Goal: Task Accomplishment & Management: Complete application form

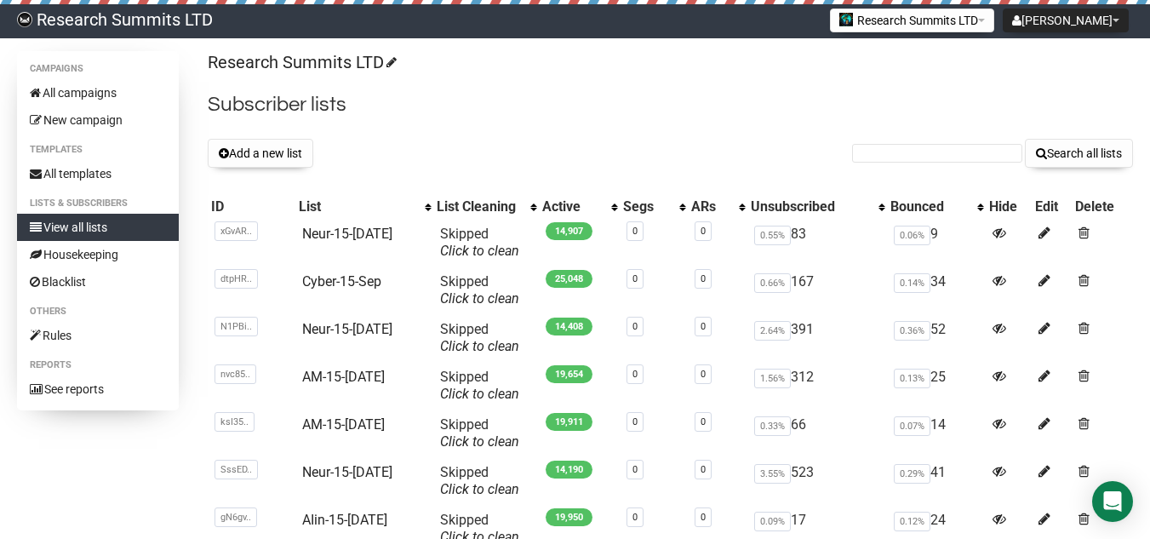
click at [273, 160] on button "Add a new list" at bounding box center [261, 153] width 106 height 29
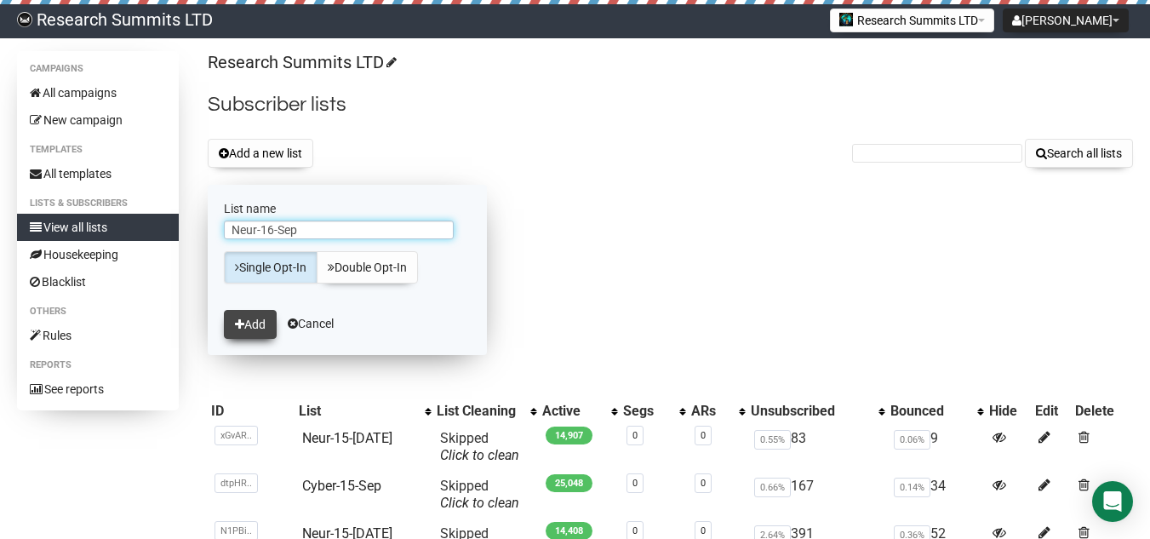
type input "Neur-16-Sep"
click at [263, 312] on button "Add" at bounding box center [250, 324] width 53 height 29
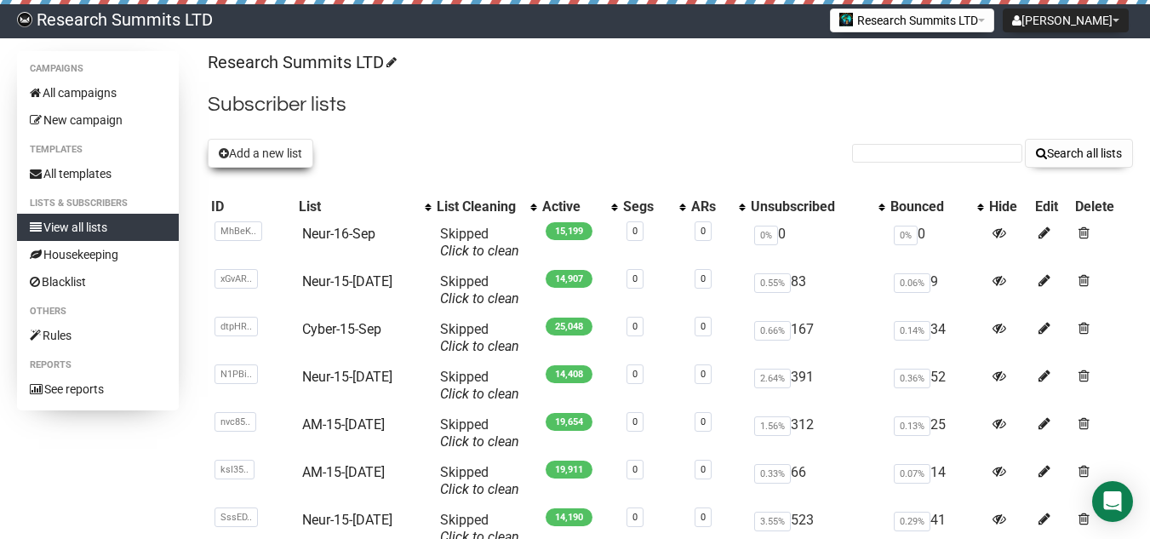
click at [270, 157] on button "Add a new list" at bounding box center [261, 153] width 106 height 29
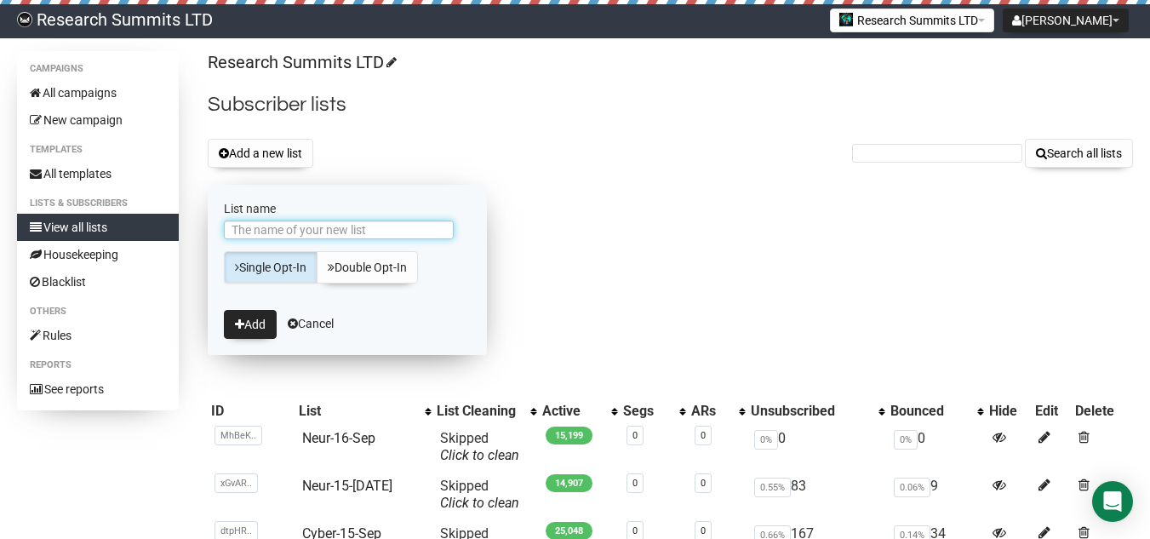
click at [309, 230] on input "List name" at bounding box center [339, 229] width 230 height 19
type input "Neur-16-[DATE]"
click at [249, 319] on button "Add" at bounding box center [250, 324] width 53 height 29
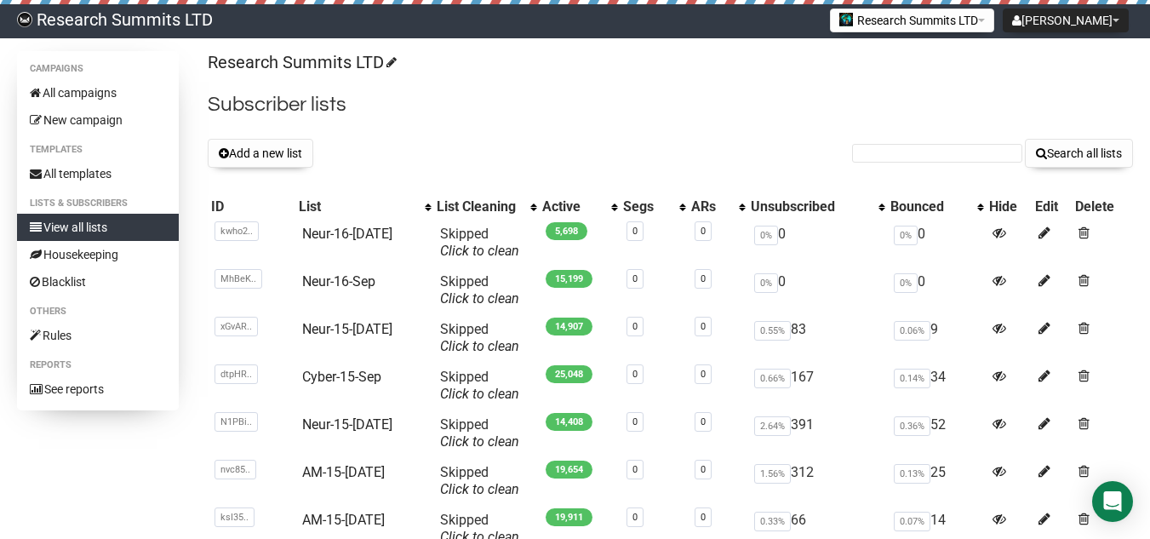
click at [275, 157] on button "Add a new list" at bounding box center [261, 153] width 106 height 29
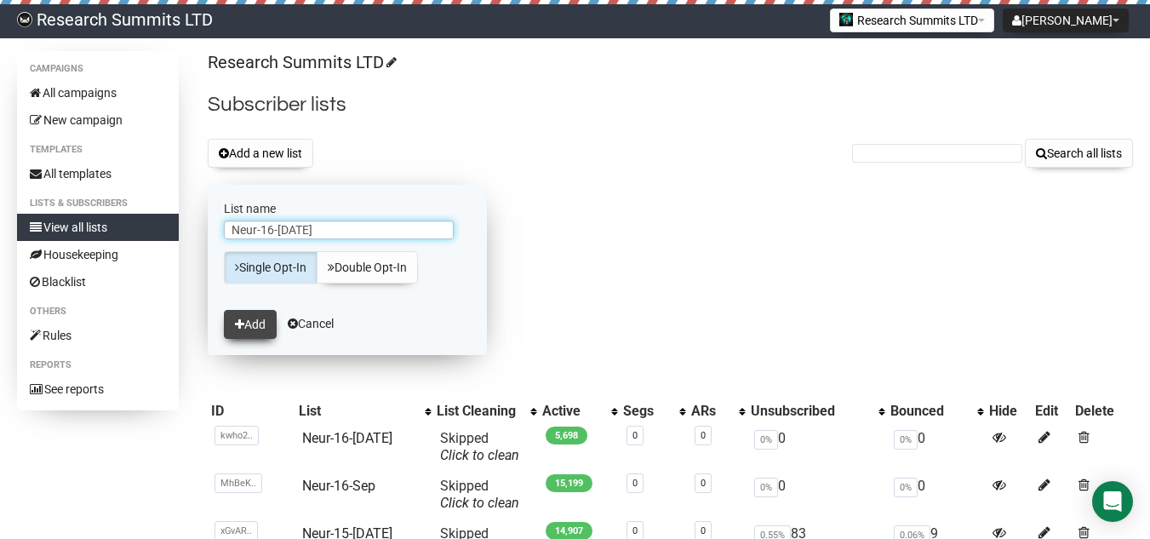
type input "Neur-16-[DATE]"
click at [264, 321] on button "Add" at bounding box center [250, 324] width 53 height 29
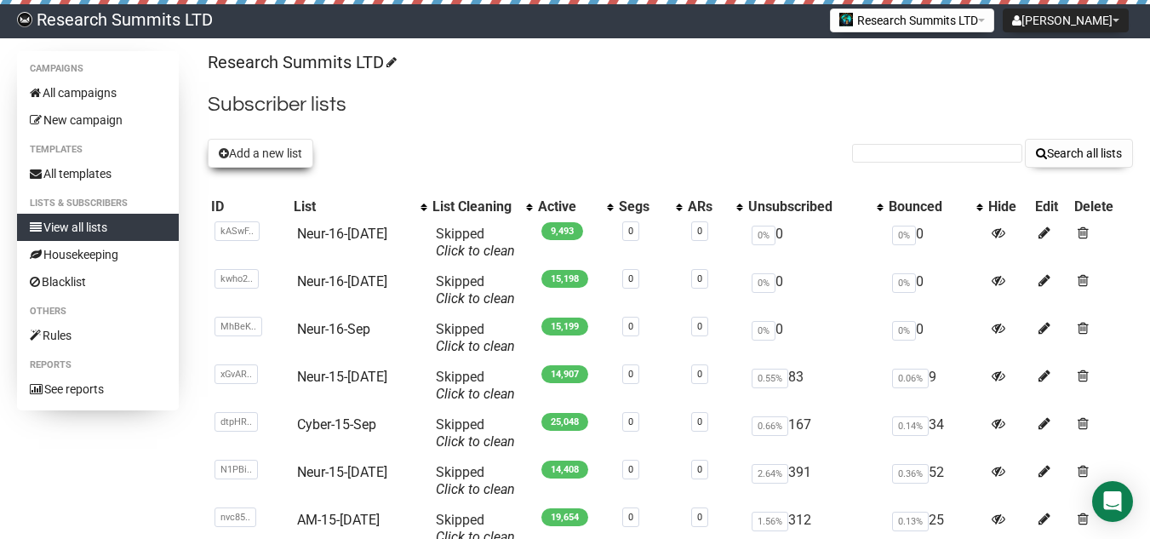
click at [296, 156] on button "Add a new list" at bounding box center [261, 153] width 106 height 29
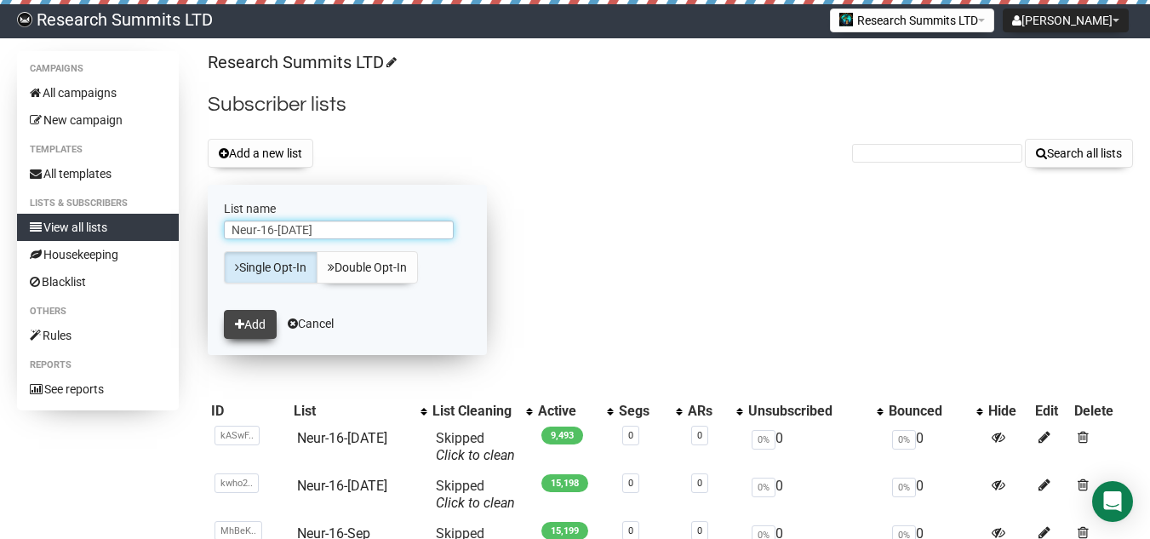
type input "Neur-16-Sep3"
click at [260, 324] on button "Add" at bounding box center [250, 324] width 53 height 29
